Goal: Navigation & Orientation: Find specific page/section

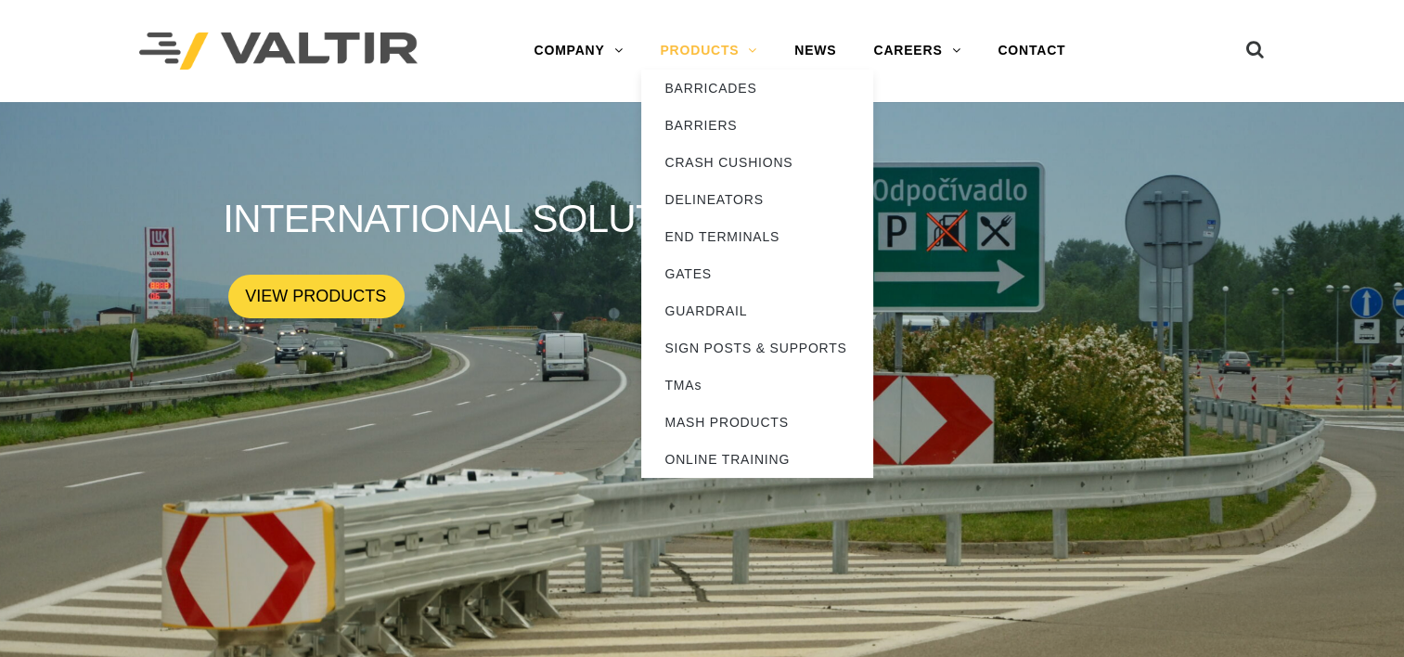
click at [751, 59] on link "PRODUCTS" at bounding box center [708, 50] width 135 height 37
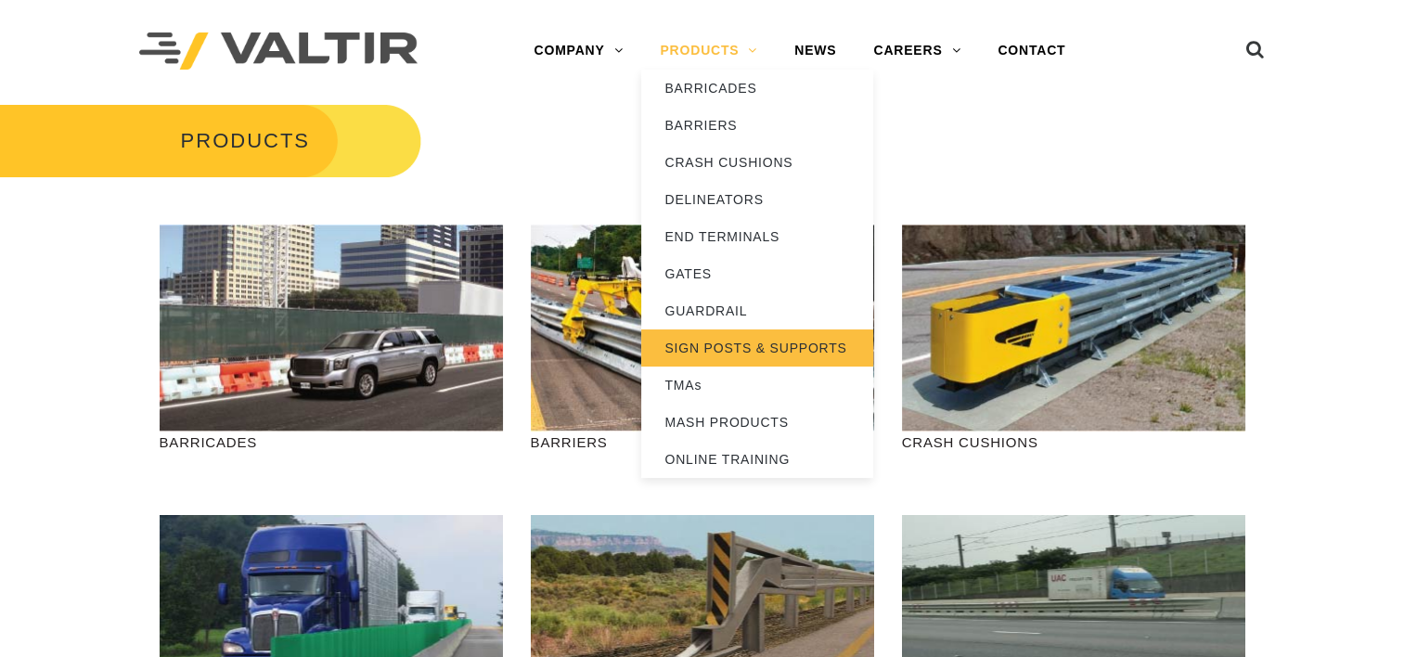
click at [764, 353] on link "SIGN POSTS & SUPPORTS" at bounding box center [757, 348] width 232 height 37
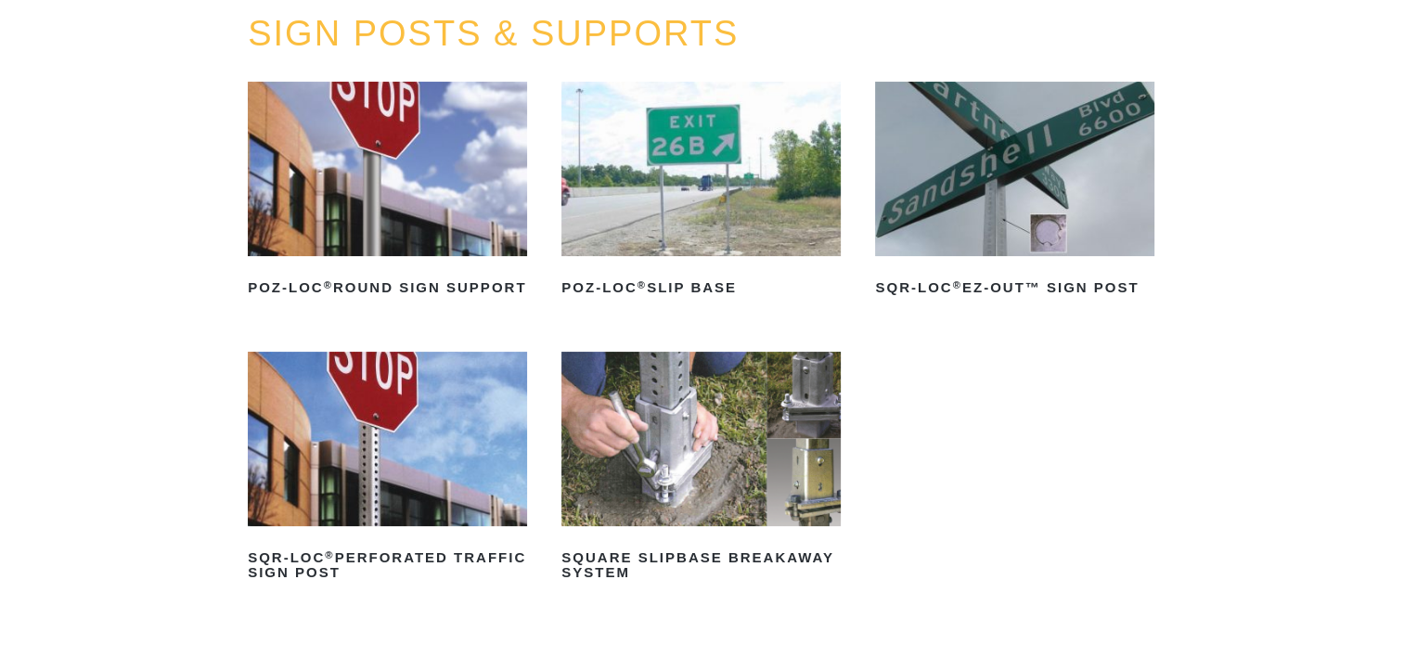
scroll to position [216, 0]
